Goal: Find contact information: Find contact information

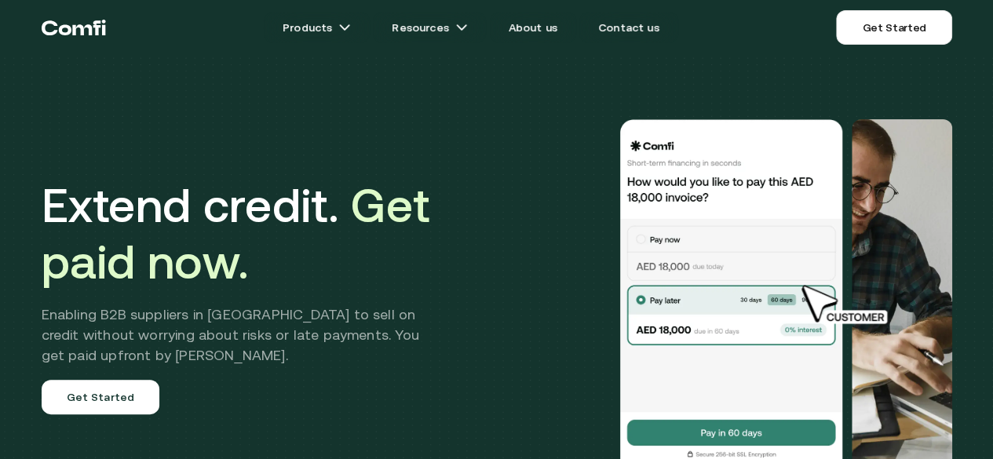
click at [639, 20] on link "Contact us" at bounding box center [629, 27] width 99 height 31
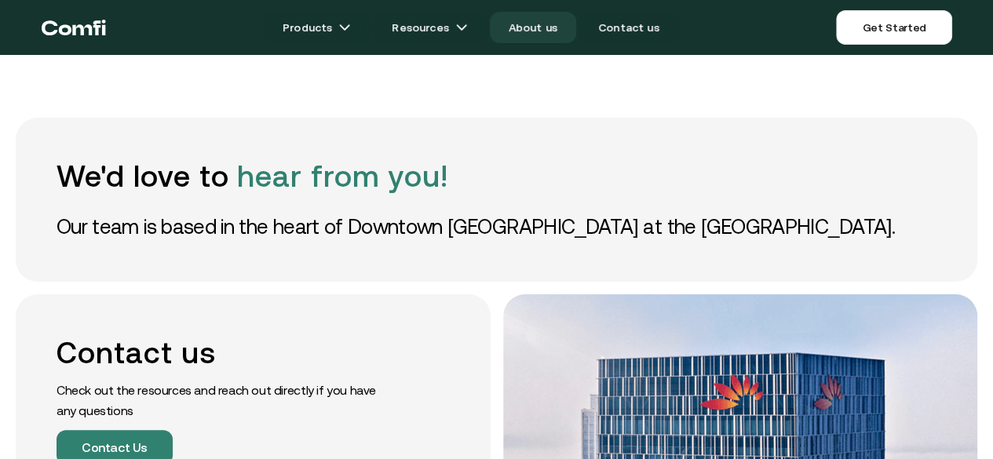
click at [517, 20] on link "About us" at bounding box center [533, 27] width 86 height 31
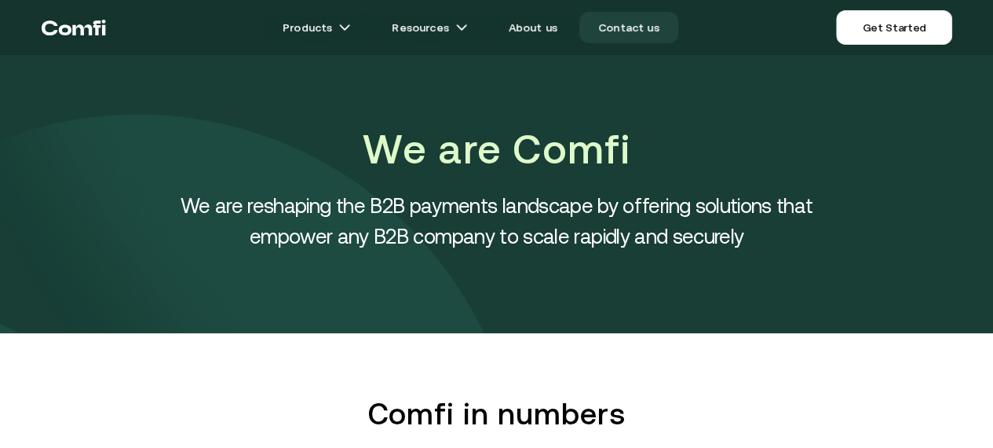
click at [636, 13] on link "Contact us" at bounding box center [629, 27] width 99 height 31
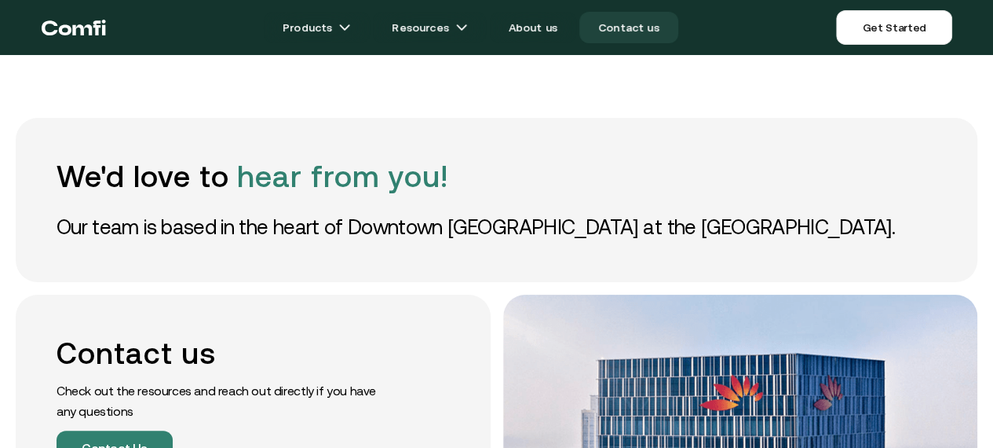
scroll to position [366, 0]
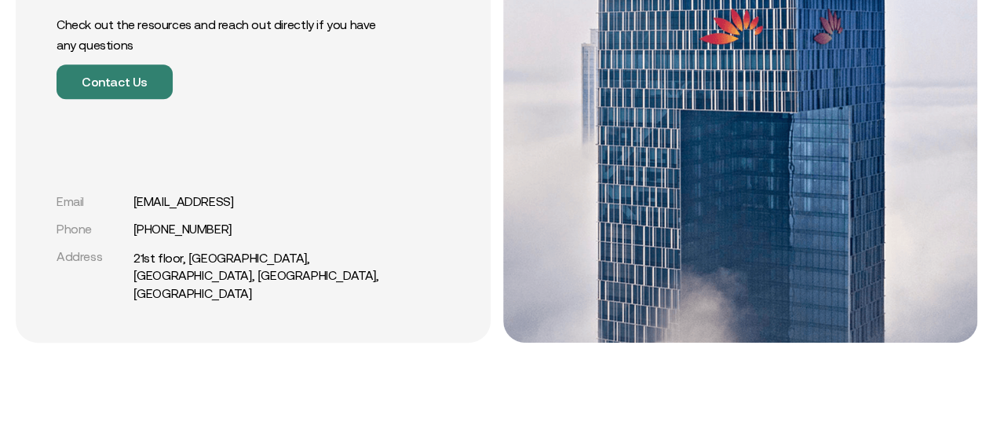
click at [240, 209] on div "Email [EMAIL_ADDRESS]" at bounding box center [227, 201] width 340 height 15
copy link "[EMAIL_ADDRESS]"
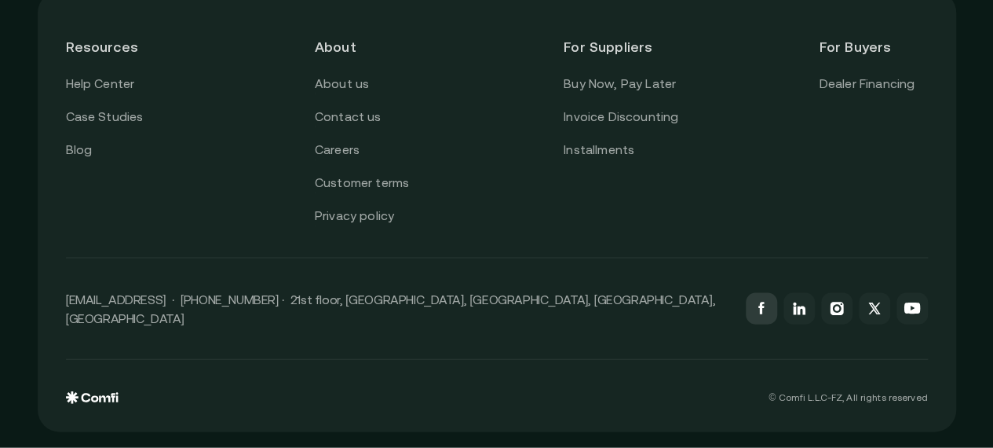
click at [768, 318] on icon at bounding box center [761, 308] width 19 height 19
